Goal: Task Accomplishment & Management: Use online tool/utility

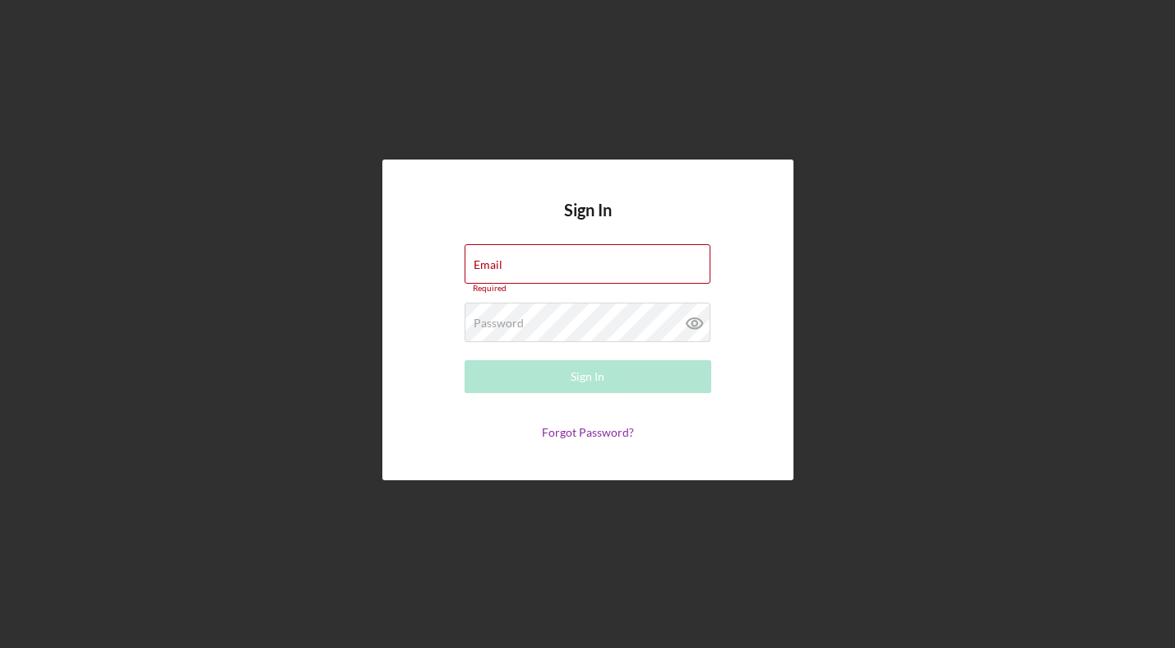
type input "[PERSON_NAME][EMAIL_ADDRESS][DOMAIN_NAME]"
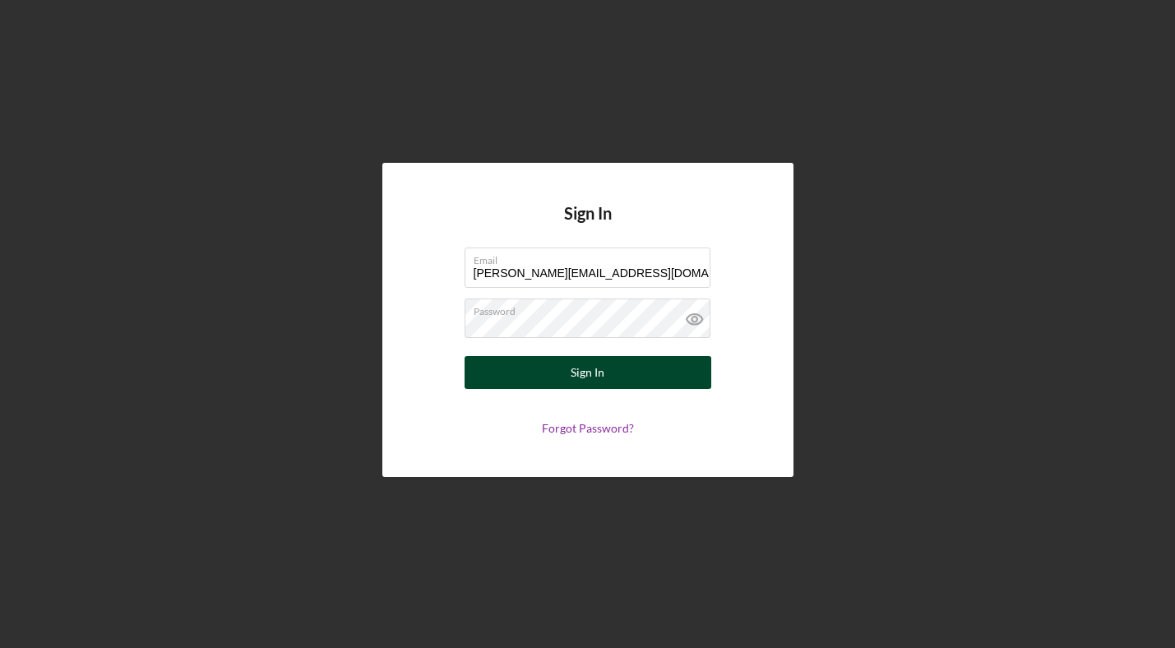
click at [632, 380] on button "Sign In" at bounding box center [588, 372] width 247 height 33
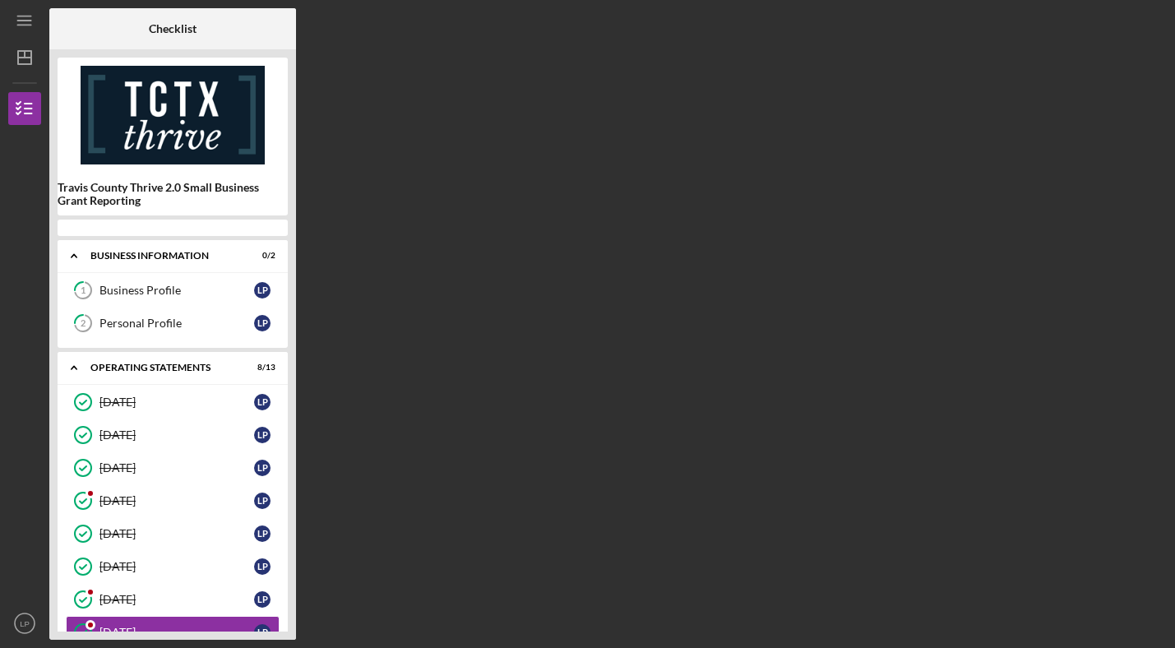
scroll to position [197, 0]
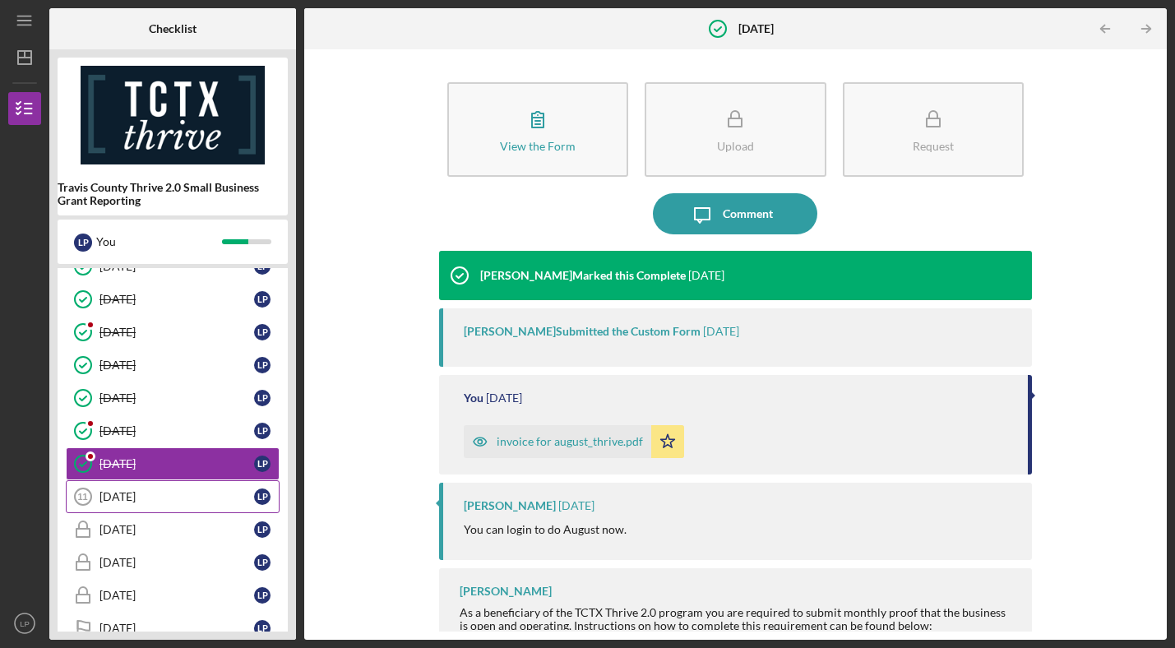
click at [167, 495] on div "[DATE]" at bounding box center [177, 496] width 155 height 13
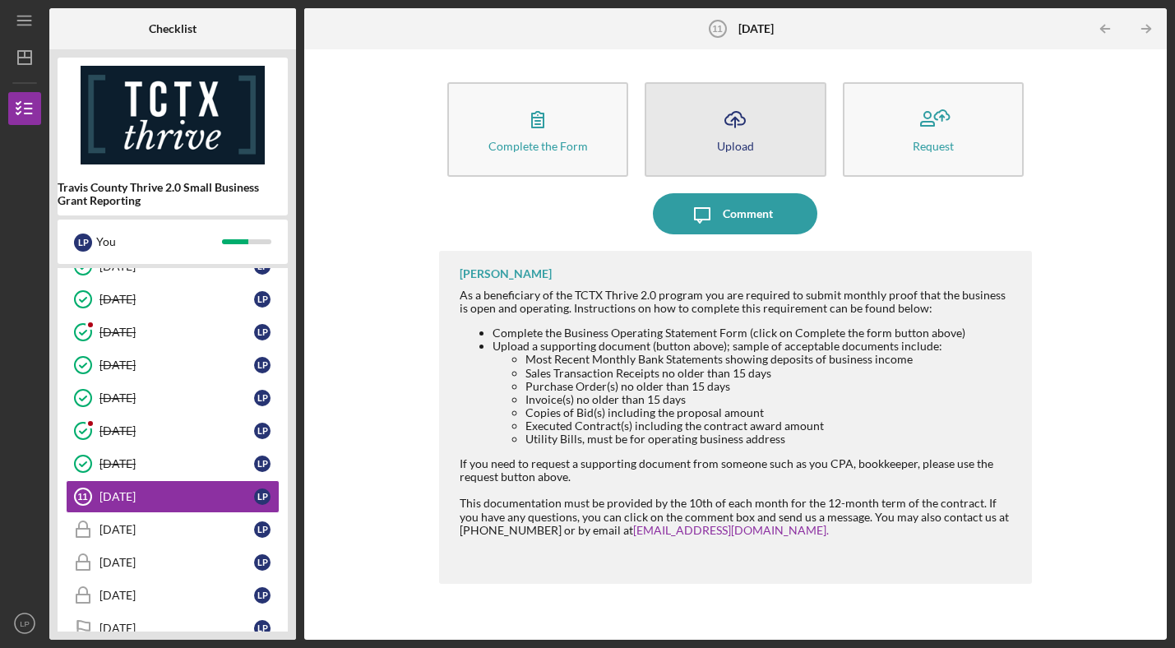
click at [739, 107] on icon "Icon/Upload" at bounding box center [735, 119] width 41 height 41
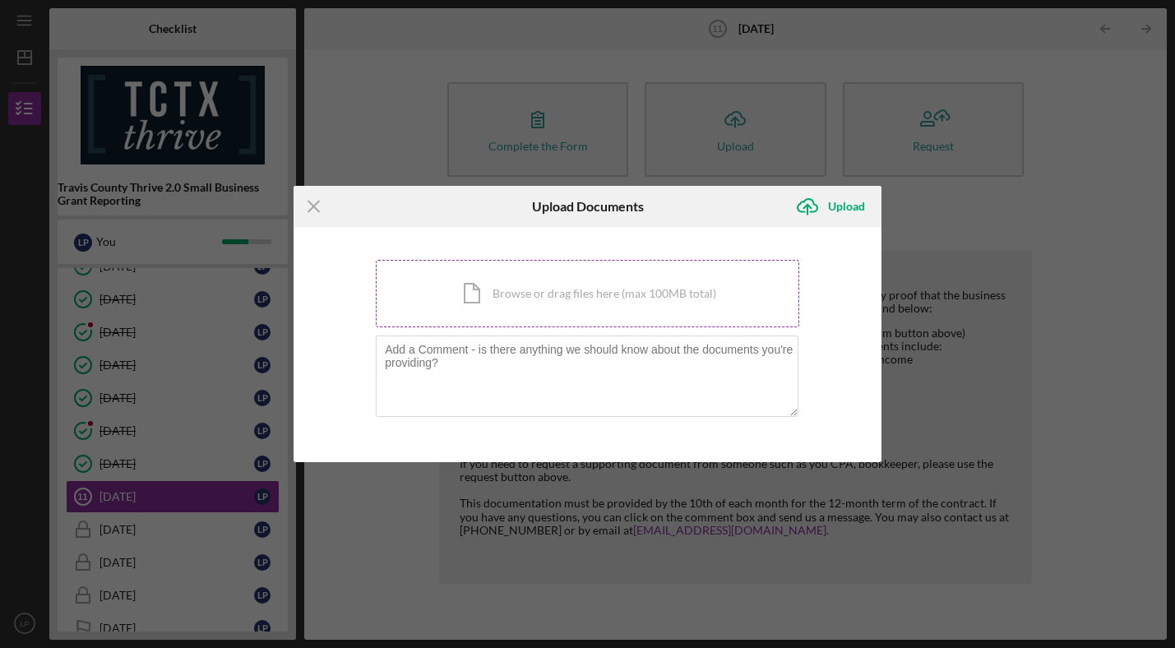
click at [520, 288] on div "Icon/Document Browse or drag files here (max 100MB total) Tap to choose files o…" at bounding box center [588, 293] width 424 height 67
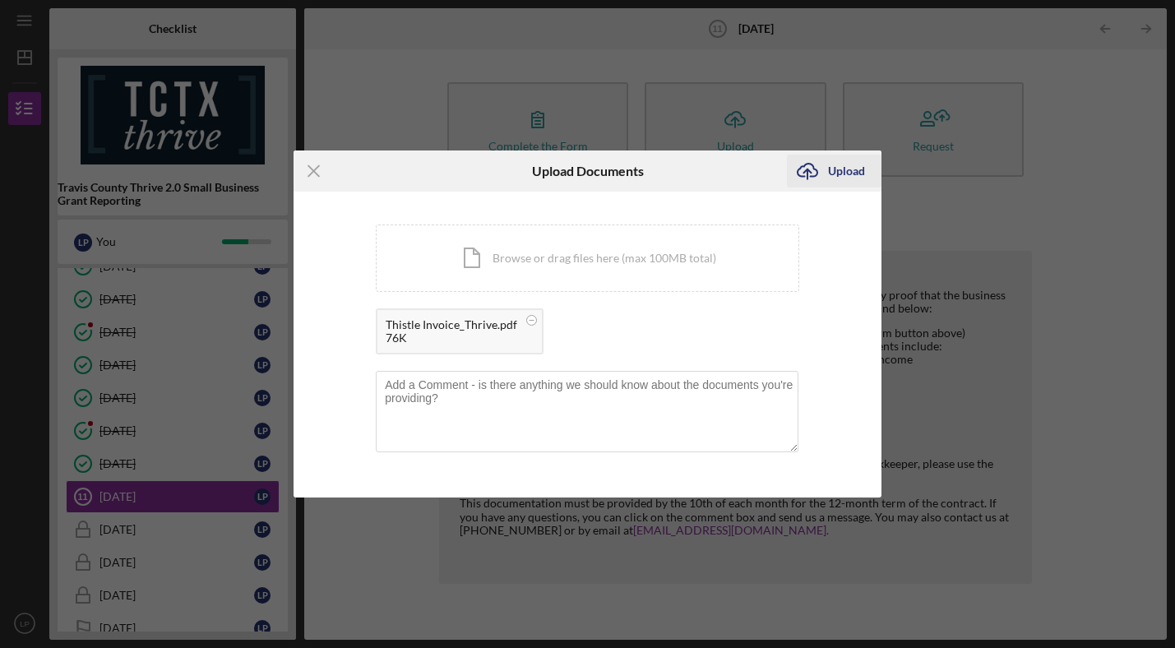
click at [852, 166] on div "Upload" at bounding box center [846, 171] width 37 height 33
